Goal: Task Accomplishment & Management: Use online tool/utility

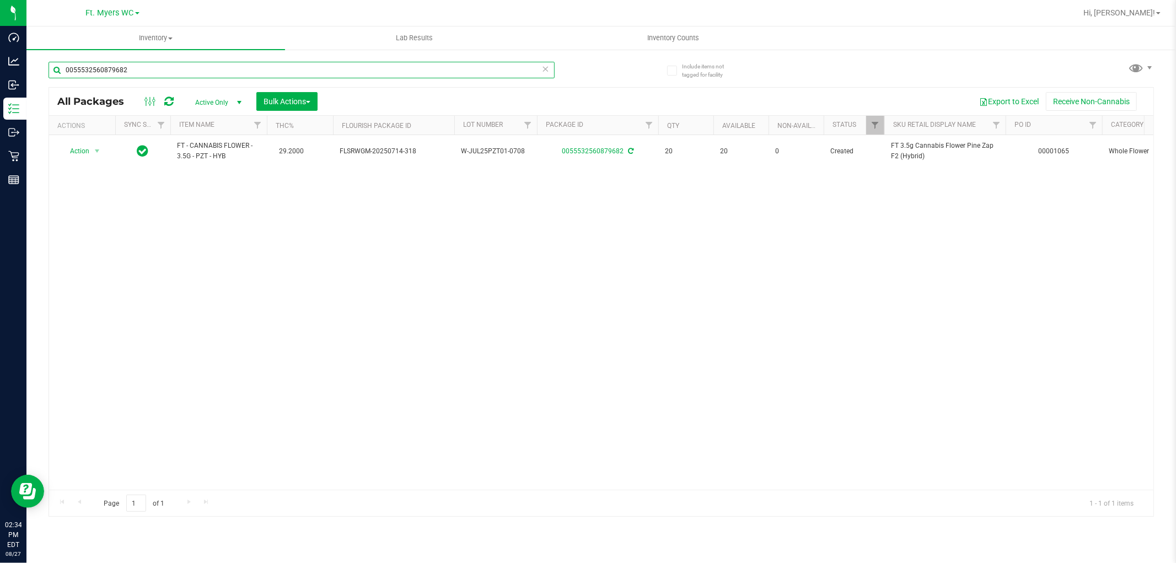
click at [0, 0] on html "Dashboard Analytics Inbound Inventory Outbound Retail Reports 02:34 PM EDT [DAT…" at bounding box center [588, 281] width 1176 height 563
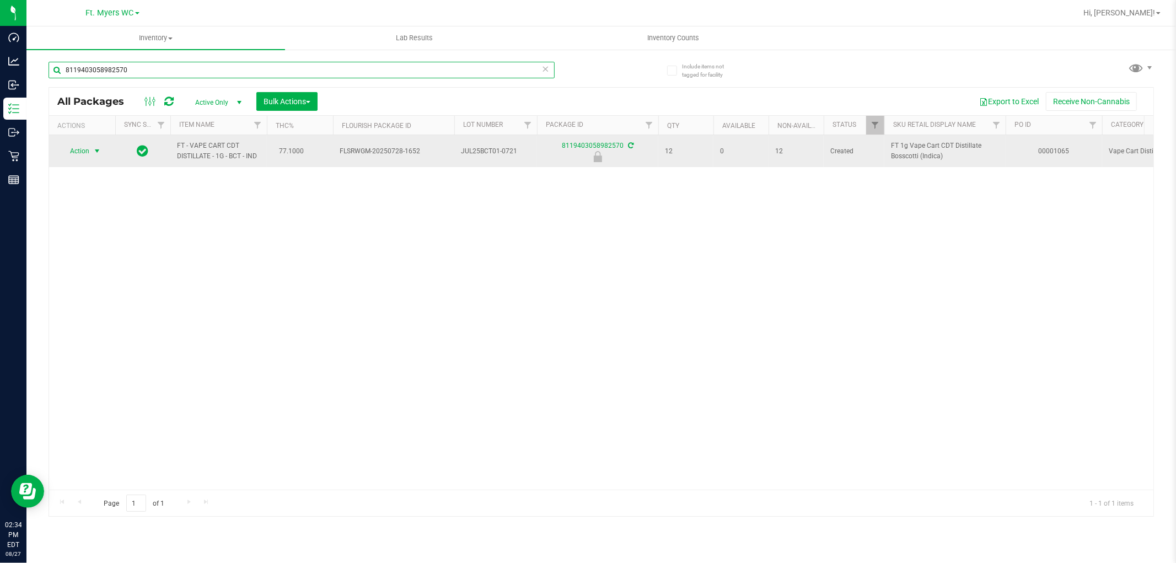
type input "8119403058982570"
click at [74, 150] on span "Action" at bounding box center [75, 150] width 30 height 15
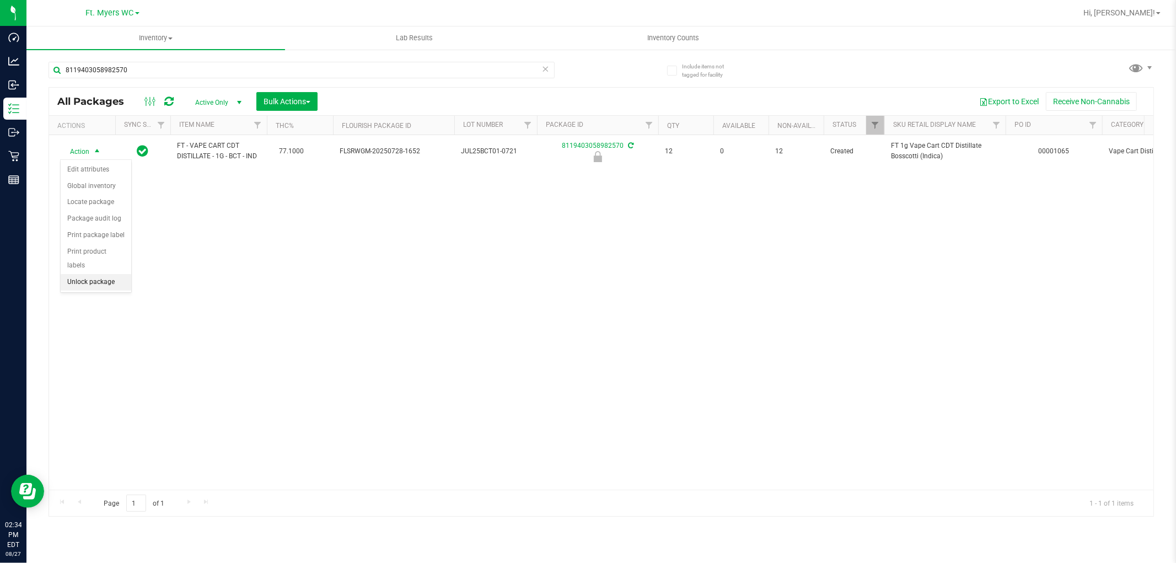
click at [108, 283] on li "Unlock package" at bounding box center [96, 282] width 71 height 17
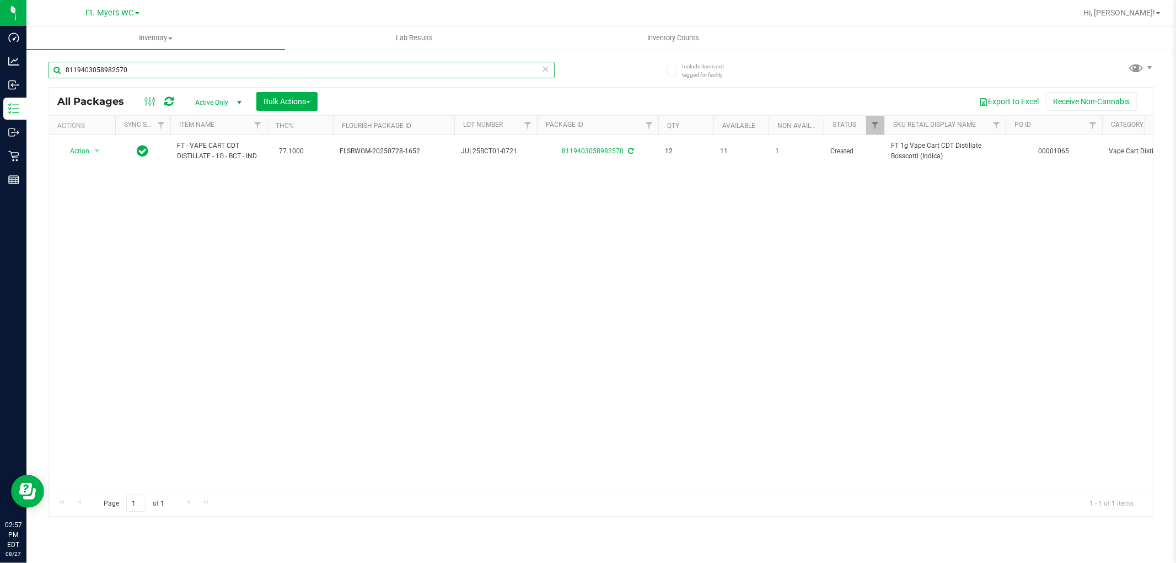
click at [153, 66] on input "8119403058982570" at bounding box center [302, 70] width 506 height 17
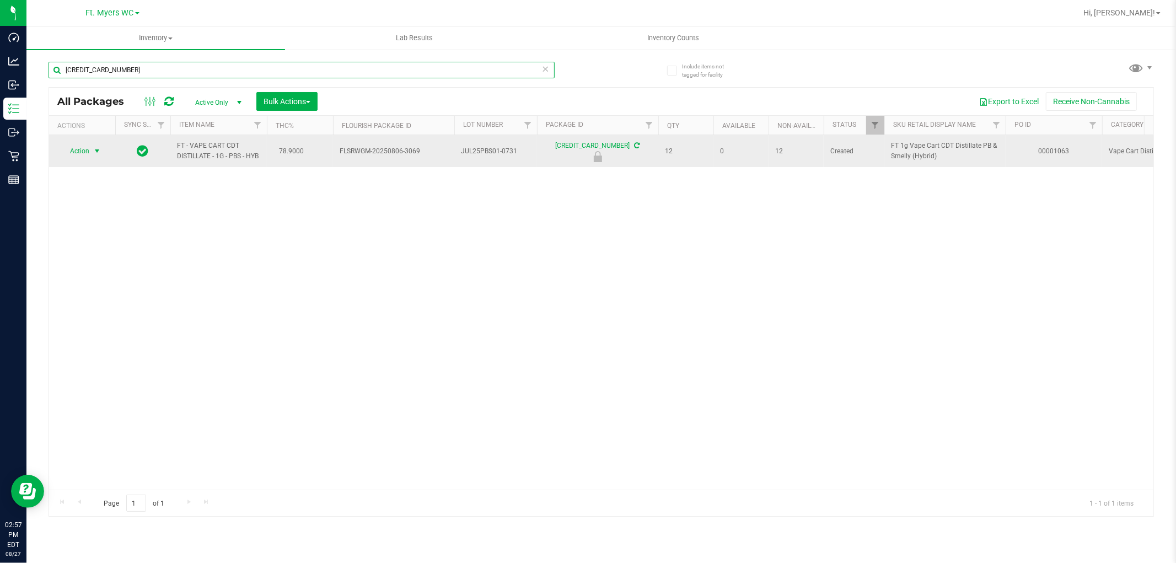
type input "[CREDIT_CARD_NUMBER]"
click at [93, 153] on span "select" at bounding box center [97, 151] width 9 height 9
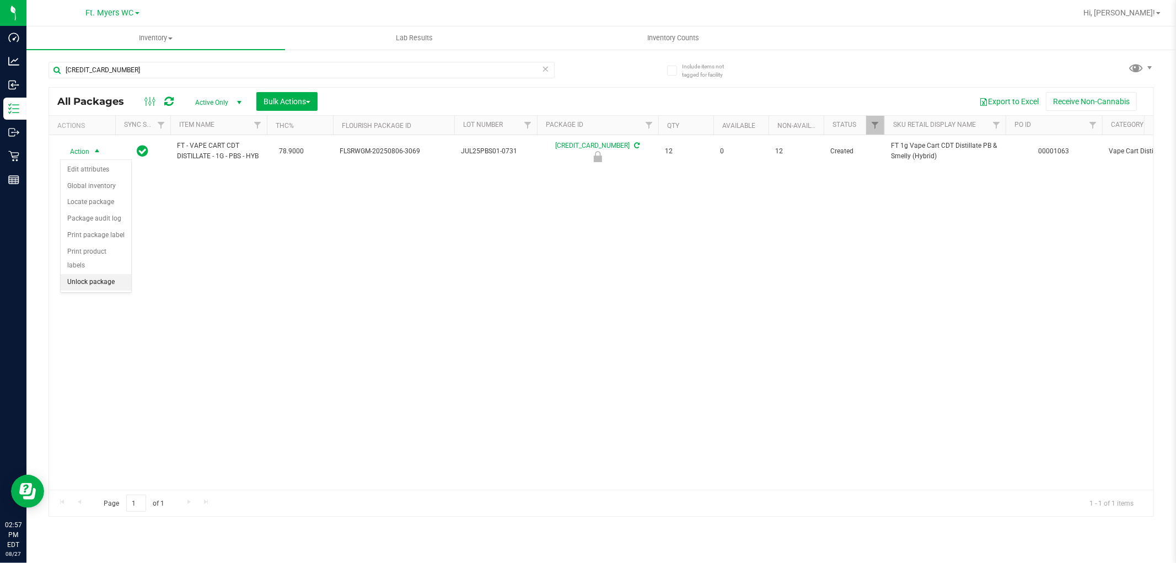
click at [111, 283] on li "Unlock package" at bounding box center [96, 282] width 71 height 17
click at [543, 73] on icon at bounding box center [546, 68] width 8 height 13
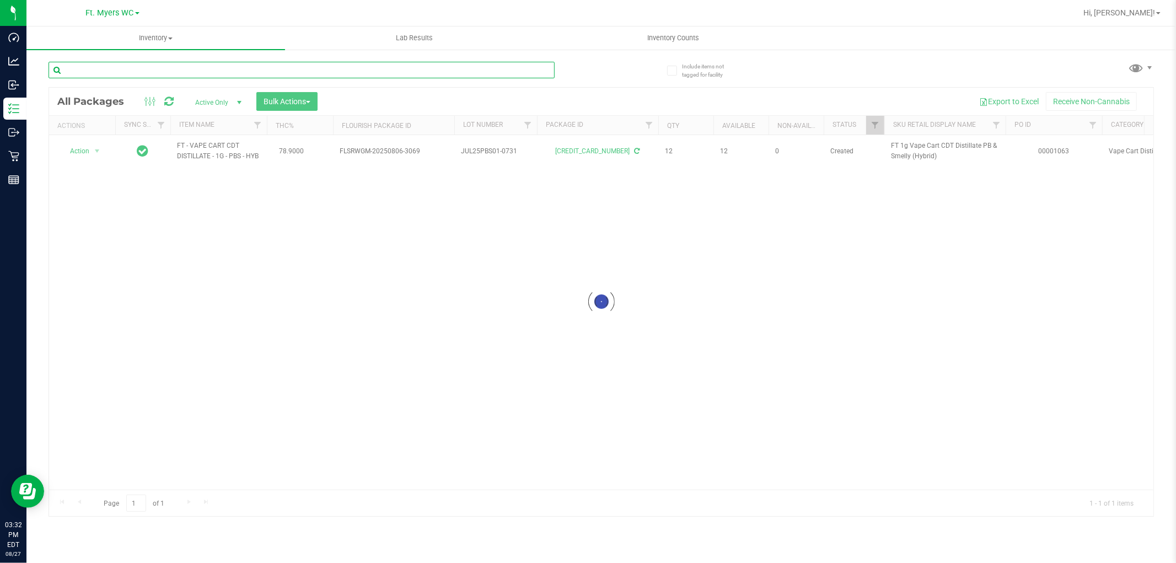
click at [512, 65] on input "text" at bounding box center [302, 70] width 506 height 17
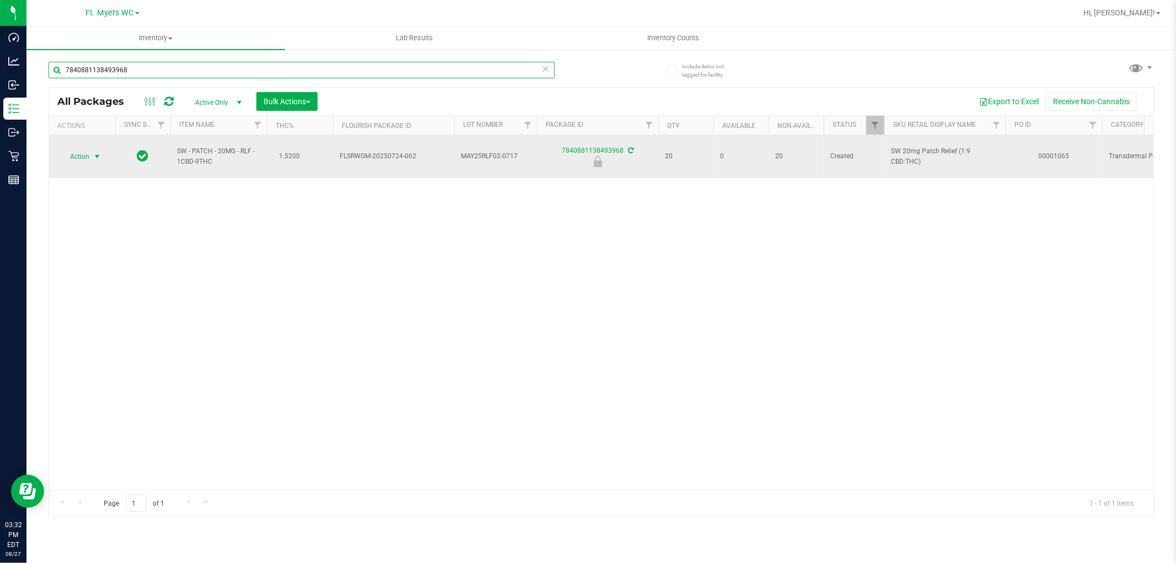
type input "7840881138493968"
click at [97, 152] on span "select" at bounding box center [97, 156] width 9 height 9
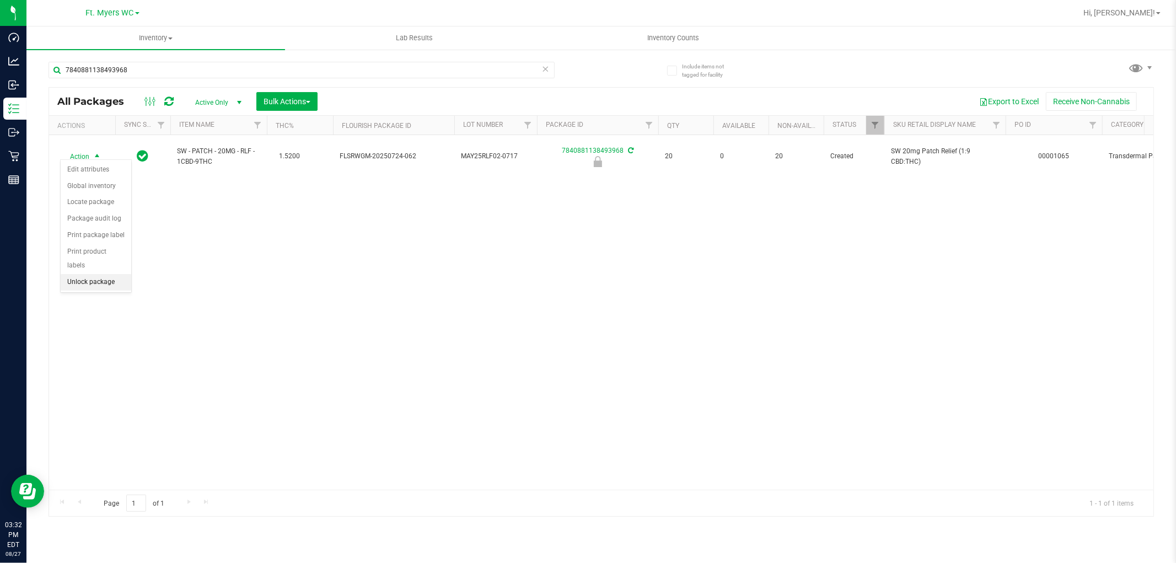
click at [92, 279] on li "Unlock package" at bounding box center [96, 282] width 71 height 17
click at [549, 66] on icon at bounding box center [546, 68] width 8 height 13
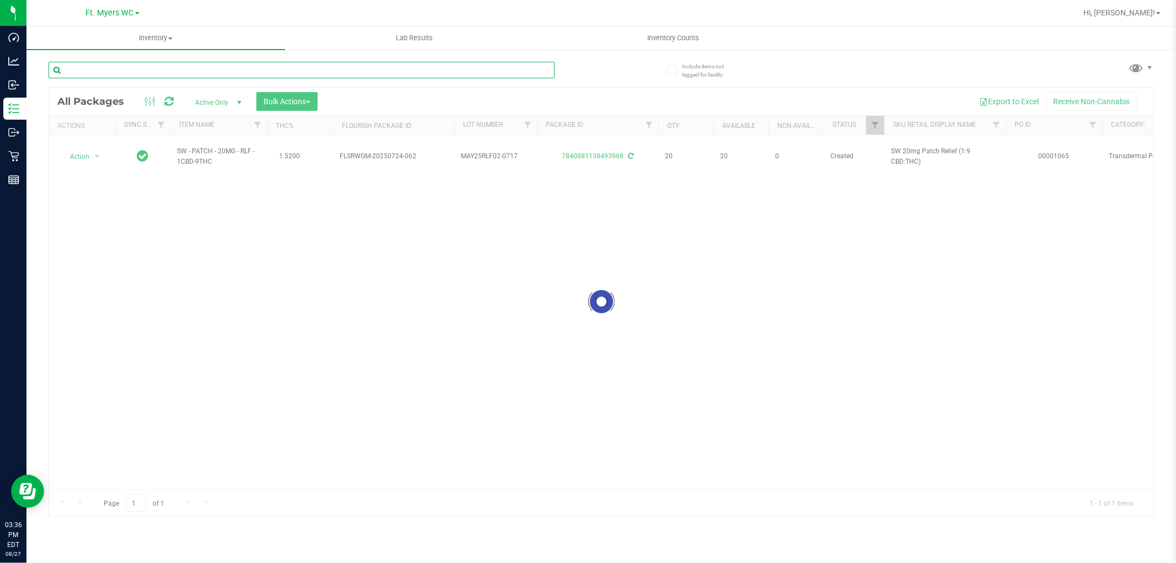
click at [167, 68] on input "text" at bounding box center [302, 70] width 506 height 17
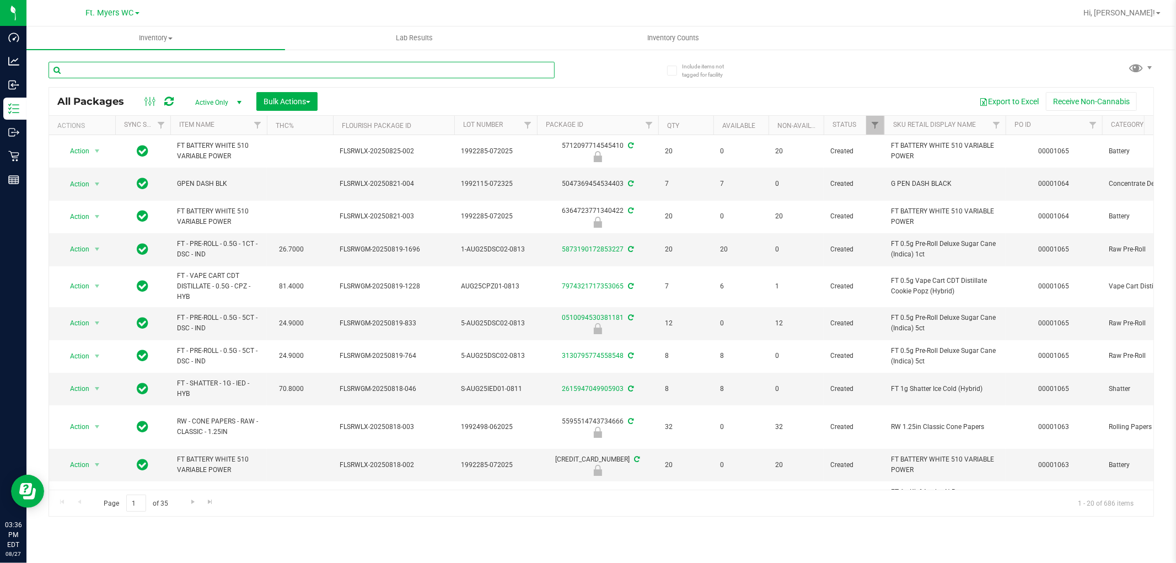
click at [170, 69] on input "text" at bounding box center [302, 70] width 506 height 17
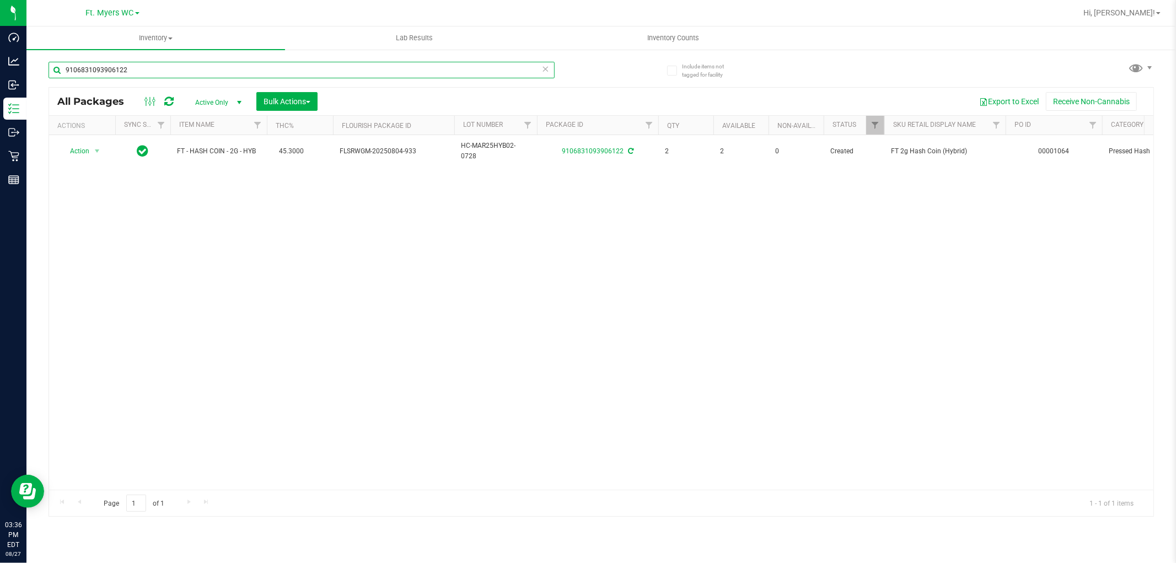
type input "9106831093906122"
click at [84, 133] on th "Actions" at bounding box center [82, 125] width 66 height 19
click at [1176, 545] on div "Inventory All packages All inventory Waste log Create inventory Lab Results Inv…" at bounding box center [601, 294] width 1150 height 536
